Goal: Task Accomplishment & Management: Manage account settings

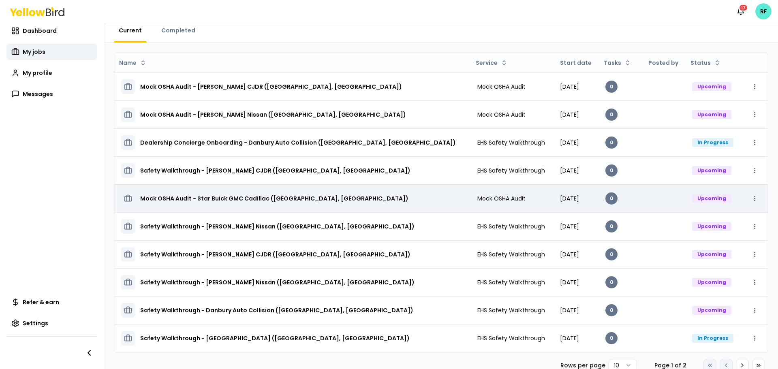
scroll to position [37, 0]
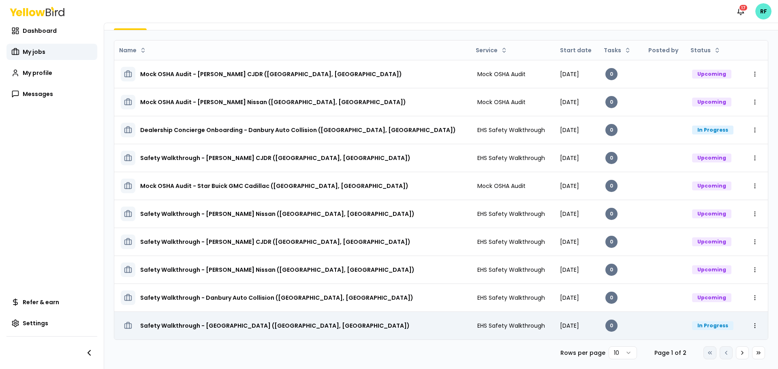
click at [560, 328] on span "[DATE]" at bounding box center [569, 326] width 19 height 8
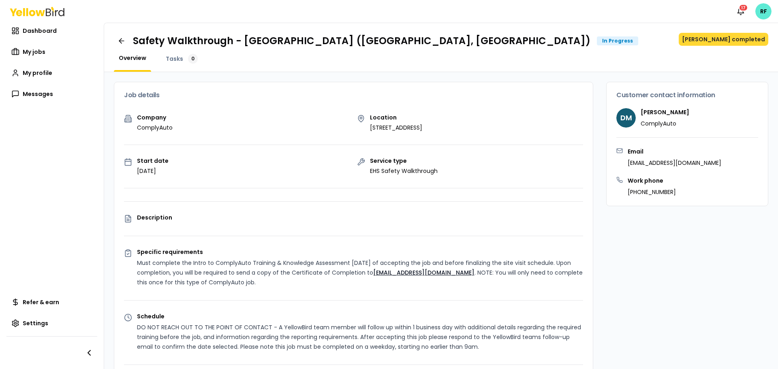
click at [727, 42] on button "[PERSON_NAME] completed" at bounding box center [724, 39] width 90 height 13
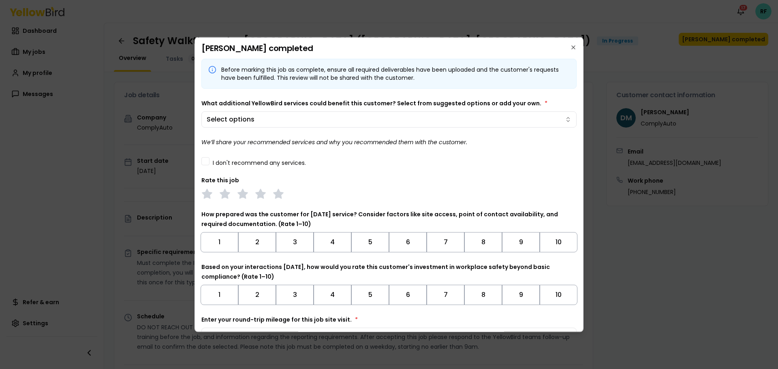
click at [206, 161] on button "I don't recommend any services." at bounding box center [205, 161] width 8 height 8
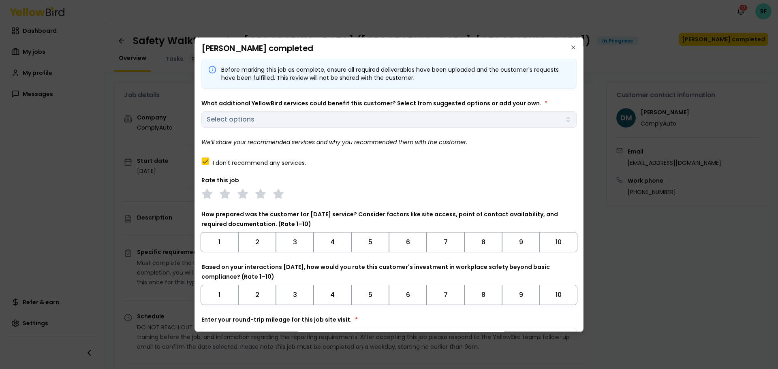
click at [277, 118] on div "What additional YellowBird services could benefit this customer? Select from su…" at bounding box center [388, 112] width 375 height 29
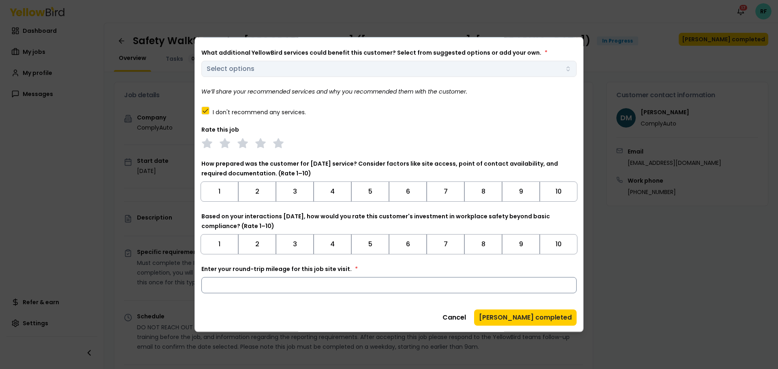
click at [280, 280] on input "Enter your round-trip mileage for this job site visit. *" at bounding box center [388, 285] width 375 height 16
type input "**"
click at [313, 308] on div "Before marking this job as complete, ensure all required deliverables have been…" at bounding box center [388, 167] width 375 height 318
click at [536, 317] on button "[PERSON_NAME] completed" at bounding box center [525, 317] width 103 height 16
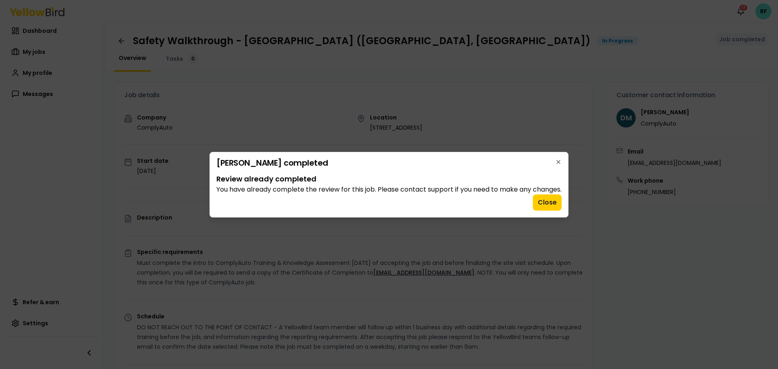
scroll to position [0, 0]
click at [549, 203] on button "Close" at bounding box center [547, 203] width 29 height 16
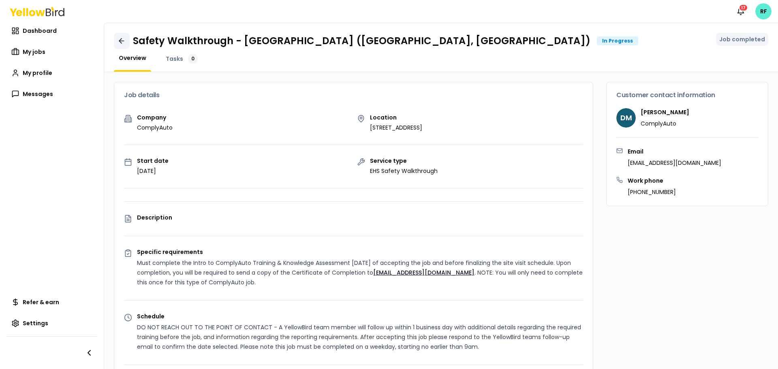
click at [118, 42] on icon at bounding box center [122, 41] width 8 height 8
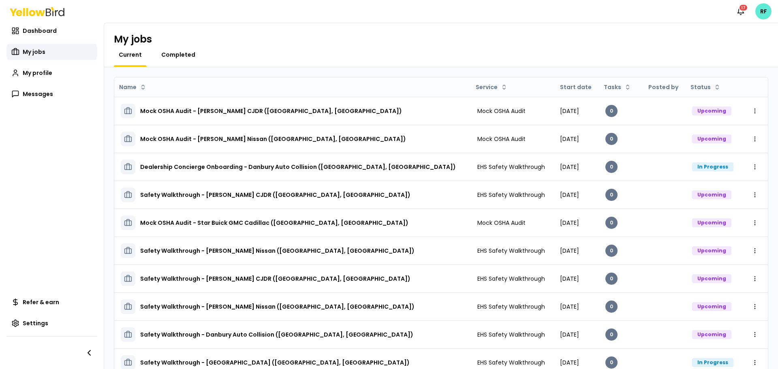
click at [192, 51] on span "Completed" at bounding box center [178, 55] width 34 height 8
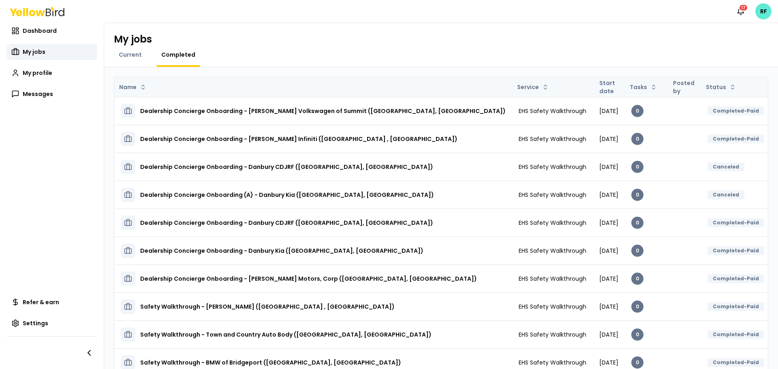
click at [701, 94] on th "Status" at bounding box center [736, 86] width 70 height 19
click at [689, 90] on html "Notifications 17 RF Dashboard My jobs My profile Messages Refer & earn Settings…" at bounding box center [389, 184] width 778 height 369
click at [690, 88] on html "Notifications 17 RF Dashboard My jobs My profile Messages Refer & earn Settings…" at bounding box center [389, 184] width 778 height 369
click at [693, 91] on html "Notifications 17 RF Dashboard My jobs My profile Messages Refer & earn Settings…" at bounding box center [389, 184] width 778 height 369
click at [687, 112] on div "Desc" at bounding box center [690, 116] width 48 height 13
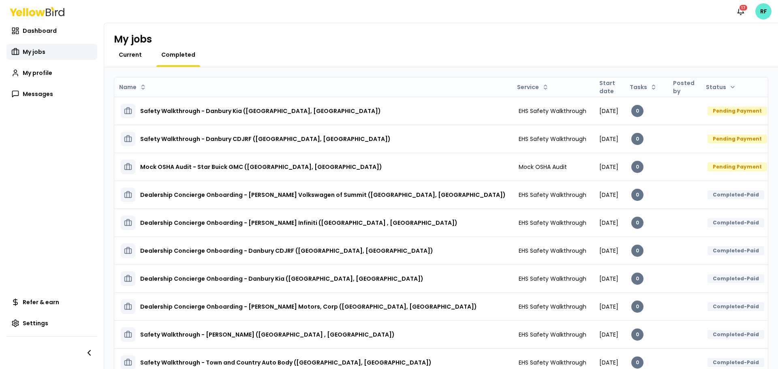
click at [126, 56] on span "Current" at bounding box center [130, 55] width 23 height 8
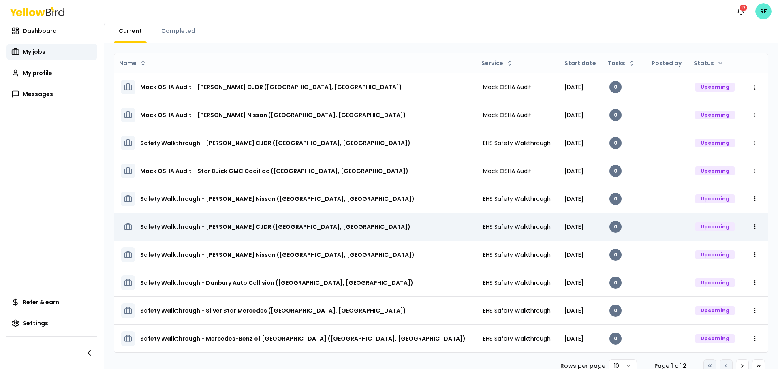
scroll to position [37, 0]
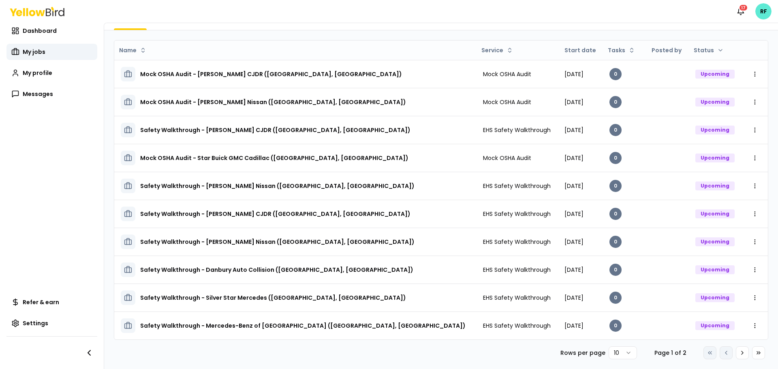
click at [627, 356] on html "Notifications 17 RF Dashboard My jobs My profile Messages Refer & earn Settings…" at bounding box center [389, 184] width 778 height 369
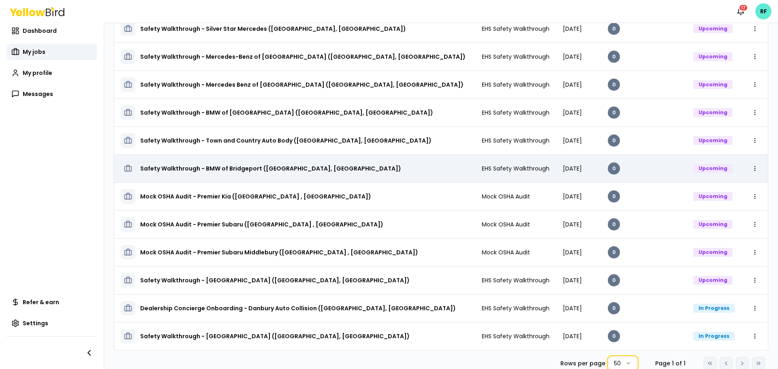
scroll to position [307, 0]
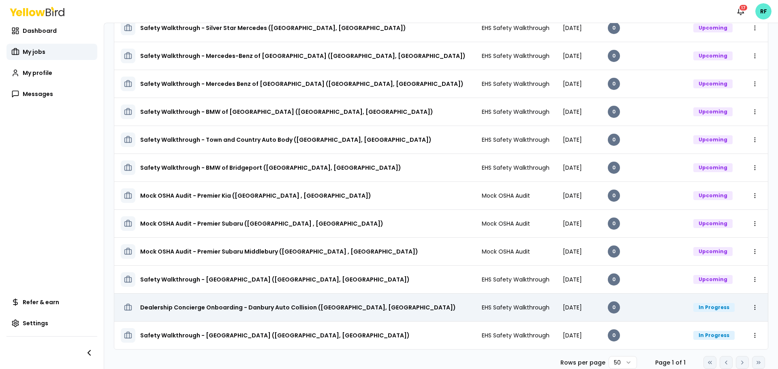
click at [375, 308] on div "Dealership Concierge Onboarding - Danbury Auto Collision ([GEOGRAPHIC_DATA], [G…" at bounding box center [295, 307] width 348 height 15
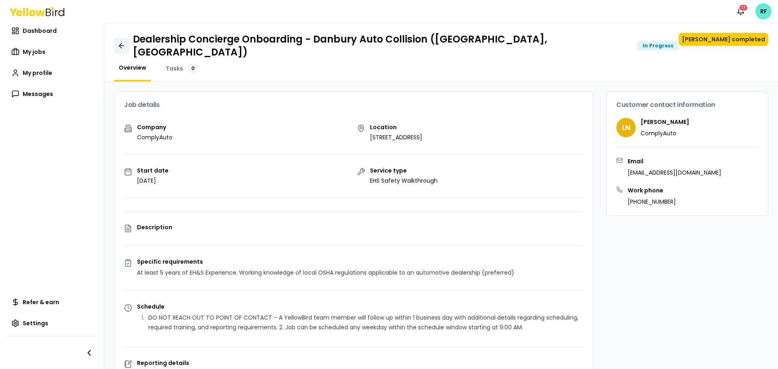
click at [117, 41] on link at bounding box center [122, 46] width 16 height 16
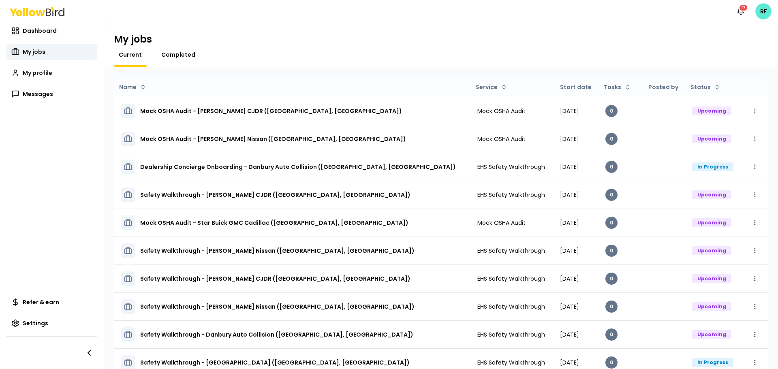
click at [174, 57] on span "Completed" at bounding box center [178, 55] width 34 height 8
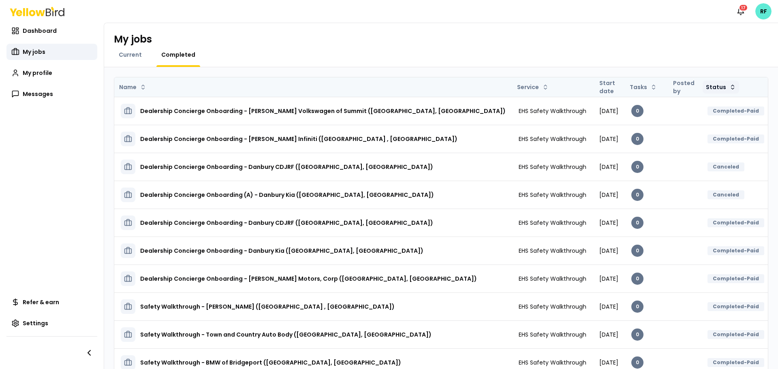
click at [696, 87] on html "Notifications 17 RF Dashboard My jobs My profile Messages Refer & earn Settings…" at bounding box center [389, 184] width 778 height 369
click at [696, 114] on div "Desc" at bounding box center [690, 116] width 48 height 13
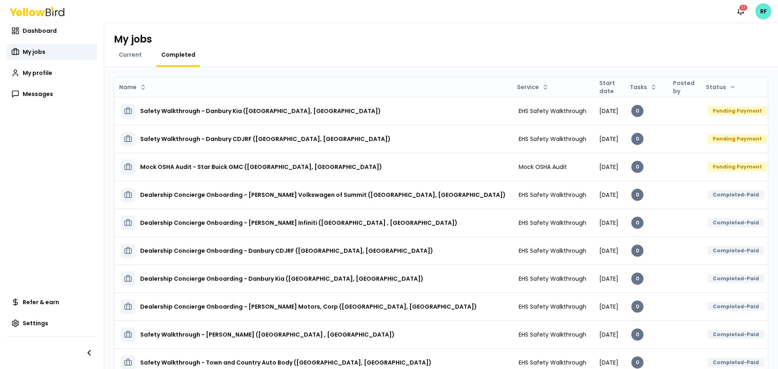
click at [135, 49] on div "My jobs Current Completed" at bounding box center [441, 45] width 674 height 44
click at [133, 56] on span "Current" at bounding box center [130, 55] width 23 height 8
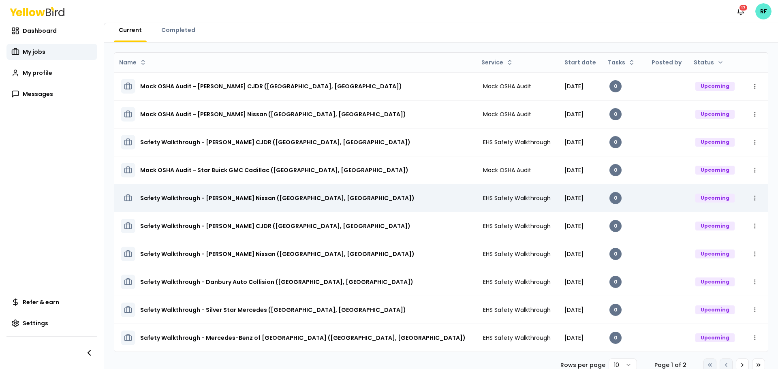
scroll to position [37, 0]
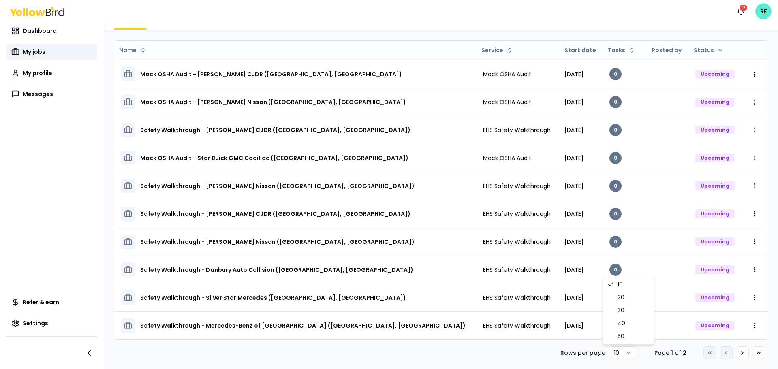
click at [611, 351] on html "Notifications 17 RF Dashboard My jobs My profile Messages Refer & earn Settings…" at bounding box center [389, 184] width 778 height 369
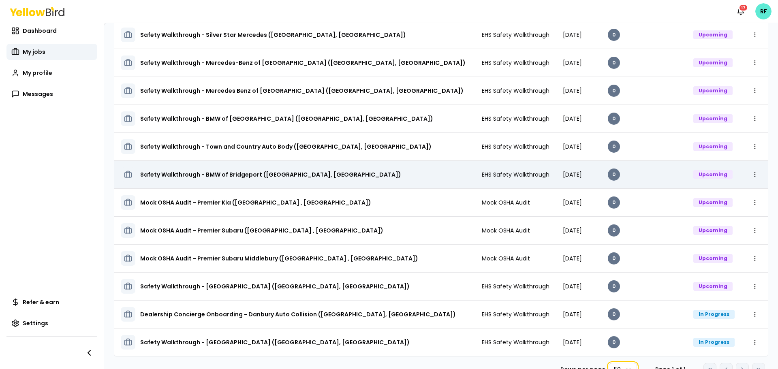
scroll to position [307, 0]
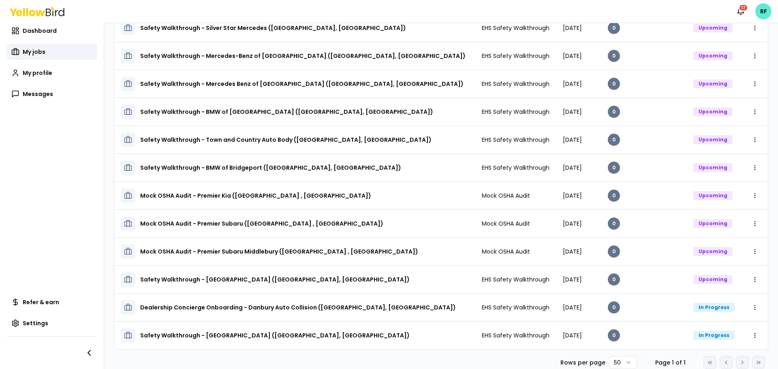
click at [497, 361] on div "Rows per page 50 Page 1 of 1 Go to first page Go to previous page Go to next pa…" at bounding box center [441, 362] width 655 height 13
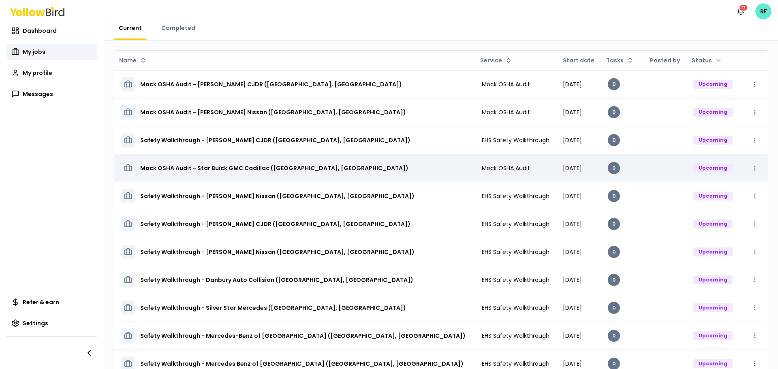
scroll to position [0, 0]
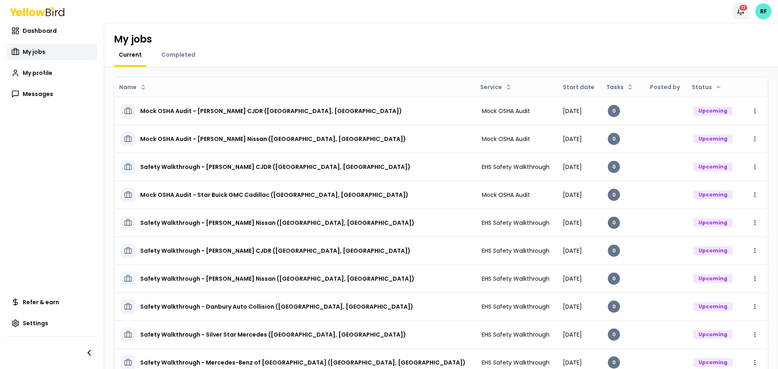
click at [739, 16] on button "Notifications 17" at bounding box center [741, 11] width 16 height 16
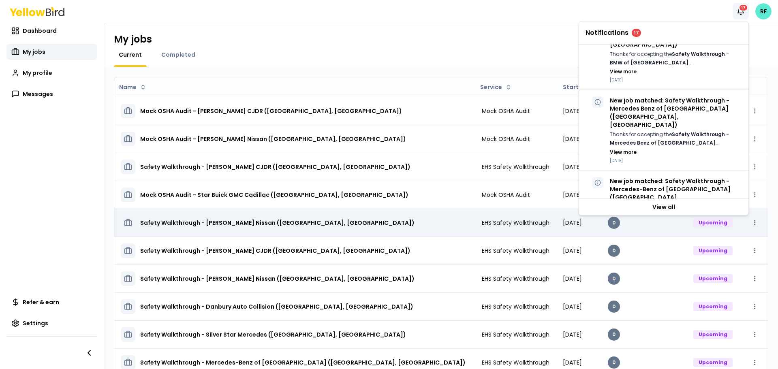
scroll to position [841, 0]
